Goal: Task Accomplishment & Management: Complete application form

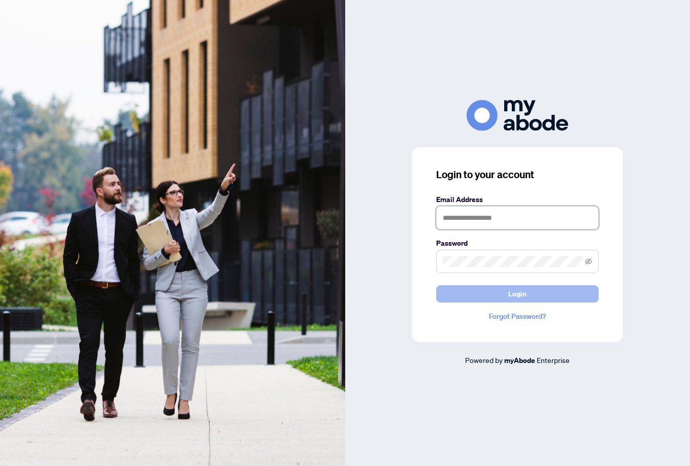
type input "**********"
click at [519, 298] on span "Login" at bounding box center [517, 294] width 18 height 16
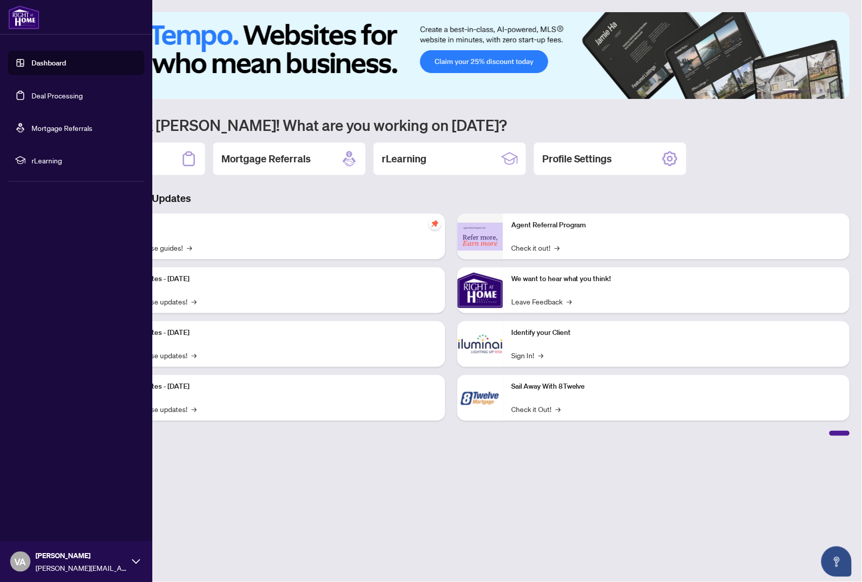
click at [65, 95] on link "Deal Processing" at bounding box center [56, 95] width 51 height 9
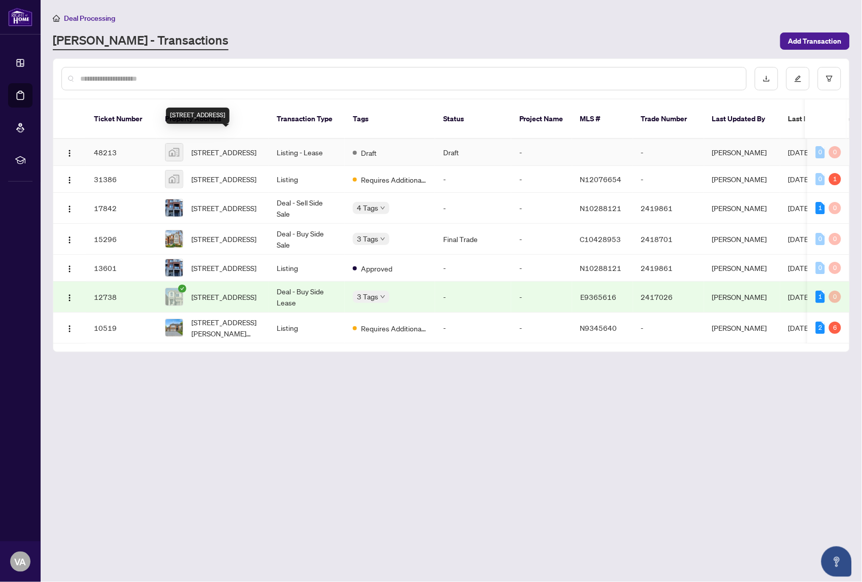
click at [256, 147] on span "[STREET_ADDRESS]" at bounding box center [223, 152] width 65 height 11
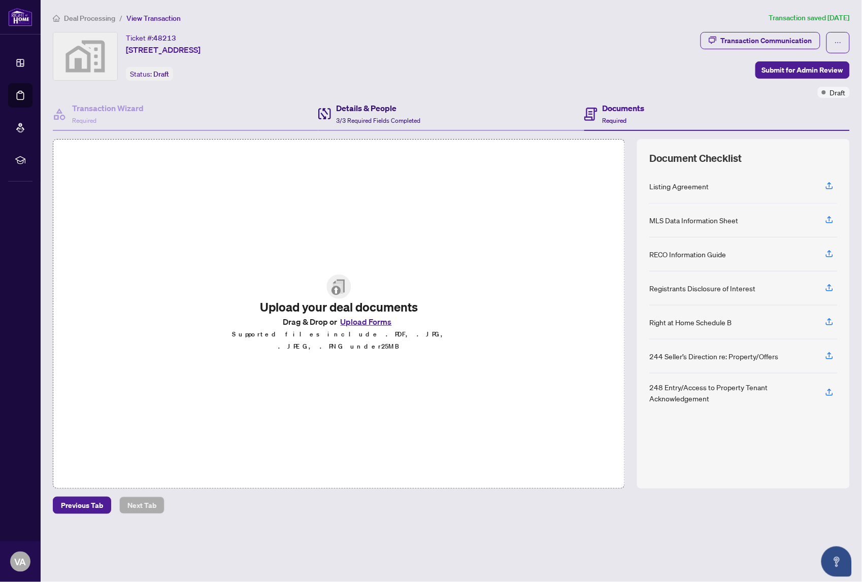
click at [397, 111] on h4 "Details & People" at bounding box center [378, 108] width 84 height 12
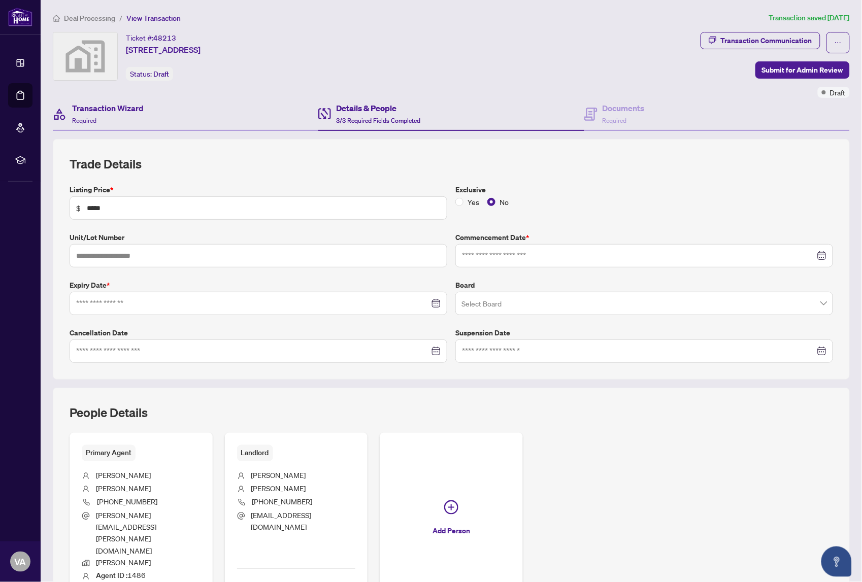
type input "**********"
click at [622, 107] on h4 "Documents" at bounding box center [624, 108] width 42 height 12
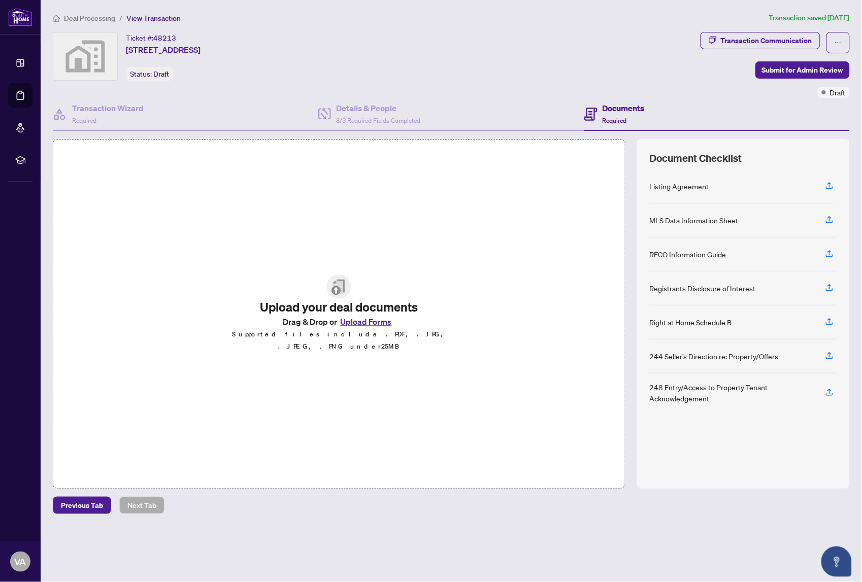
click at [361, 325] on button "Upload Forms" at bounding box center [366, 321] width 57 height 13
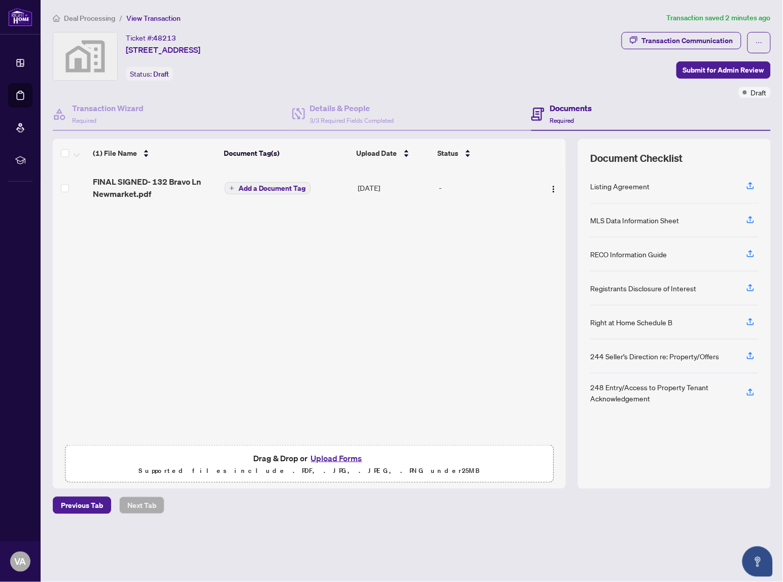
click at [249, 455] on div "Drag & Drop or Upload Forms Supported files include .PDF, .JPG, .JPEG, .PNG und…" at bounding box center [310, 464] width 476 height 25
click at [369, 499] on div "Previous Tab Next Tab" at bounding box center [412, 505] width 718 height 17
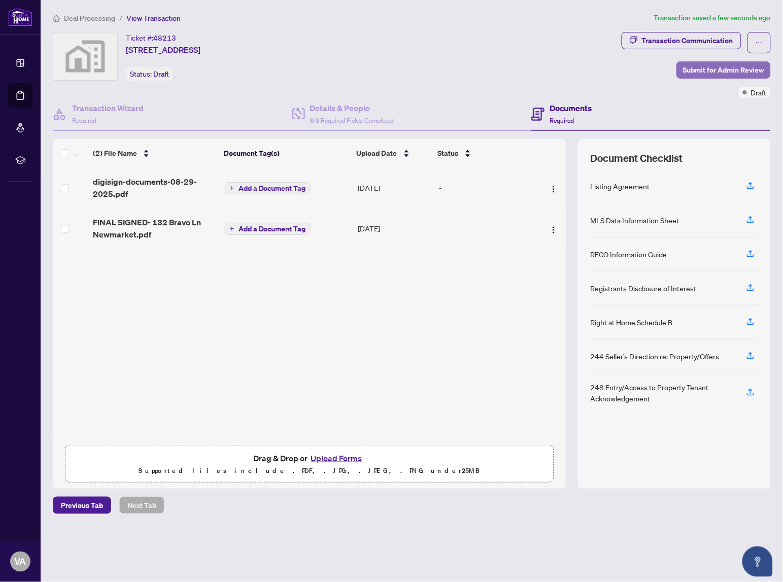
click at [733, 64] on span "Submit for Admin Review" at bounding box center [723, 70] width 81 height 16
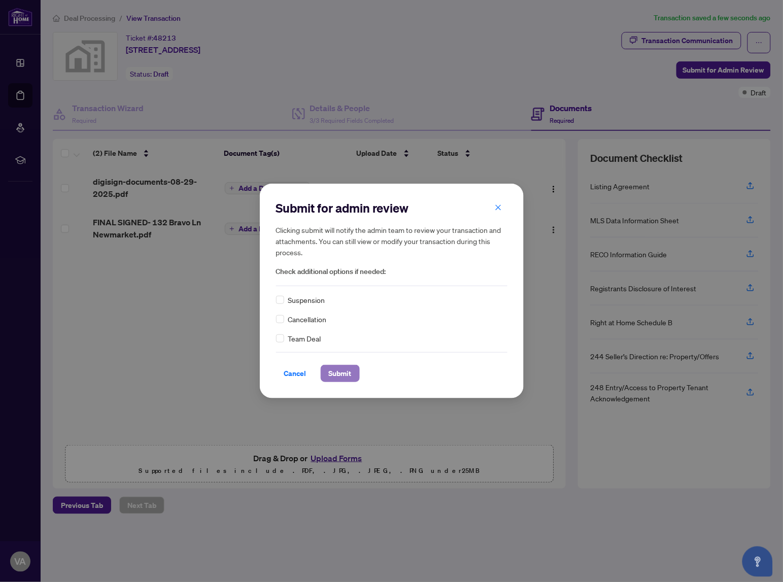
click at [340, 372] on span "Submit" at bounding box center [340, 373] width 23 height 16
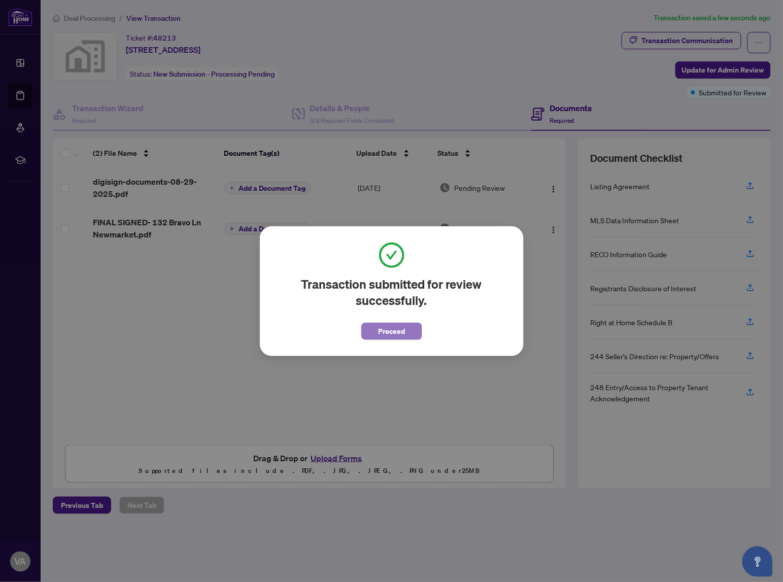
click at [400, 337] on span "Proceed" at bounding box center [391, 331] width 27 height 16
